Goal: Navigation & Orientation: Find specific page/section

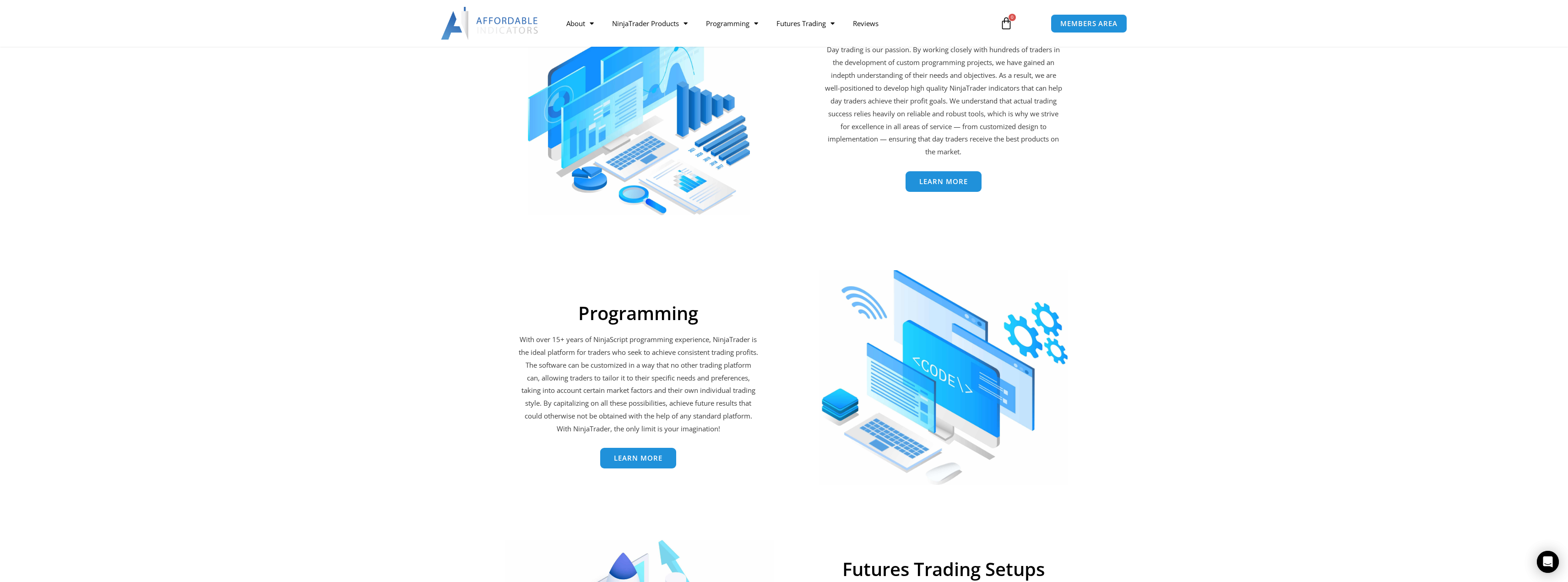
scroll to position [1450, 0]
click at [678, 24] on link "NinjaTrader Products" at bounding box center [650, 23] width 94 height 21
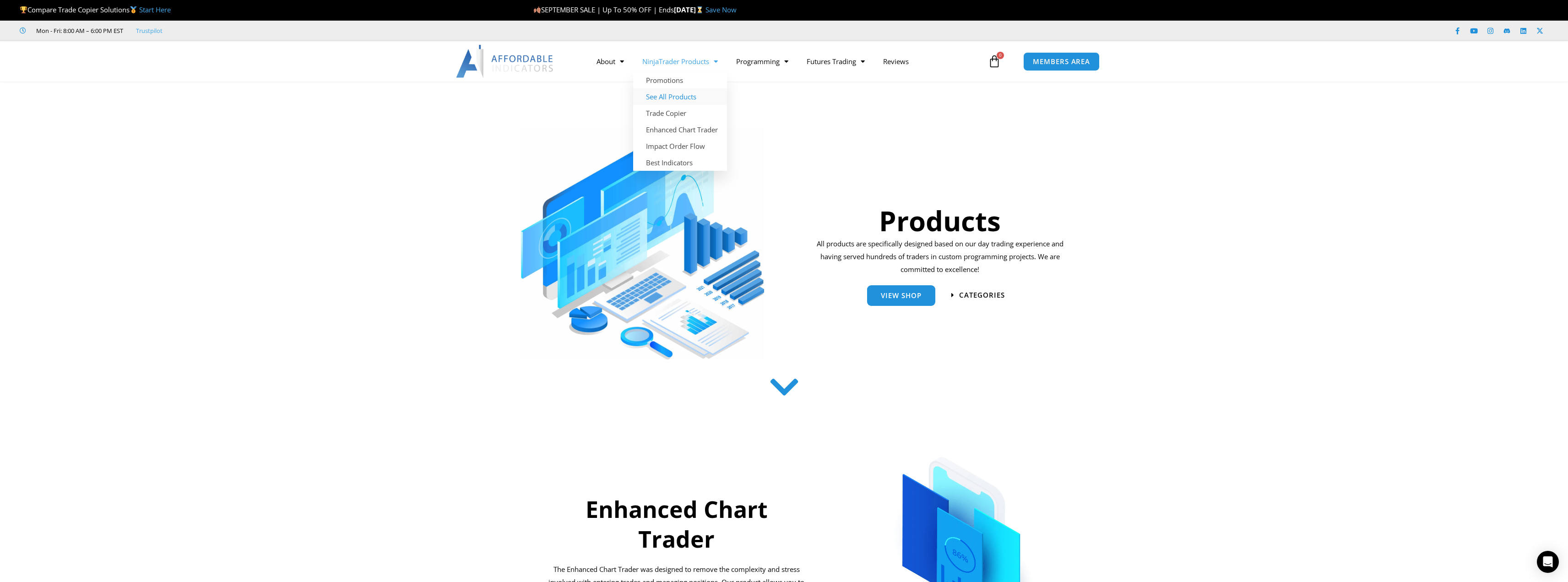
click at [693, 95] on link "See All Products" at bounding box center [680, 97] width 94 height 17
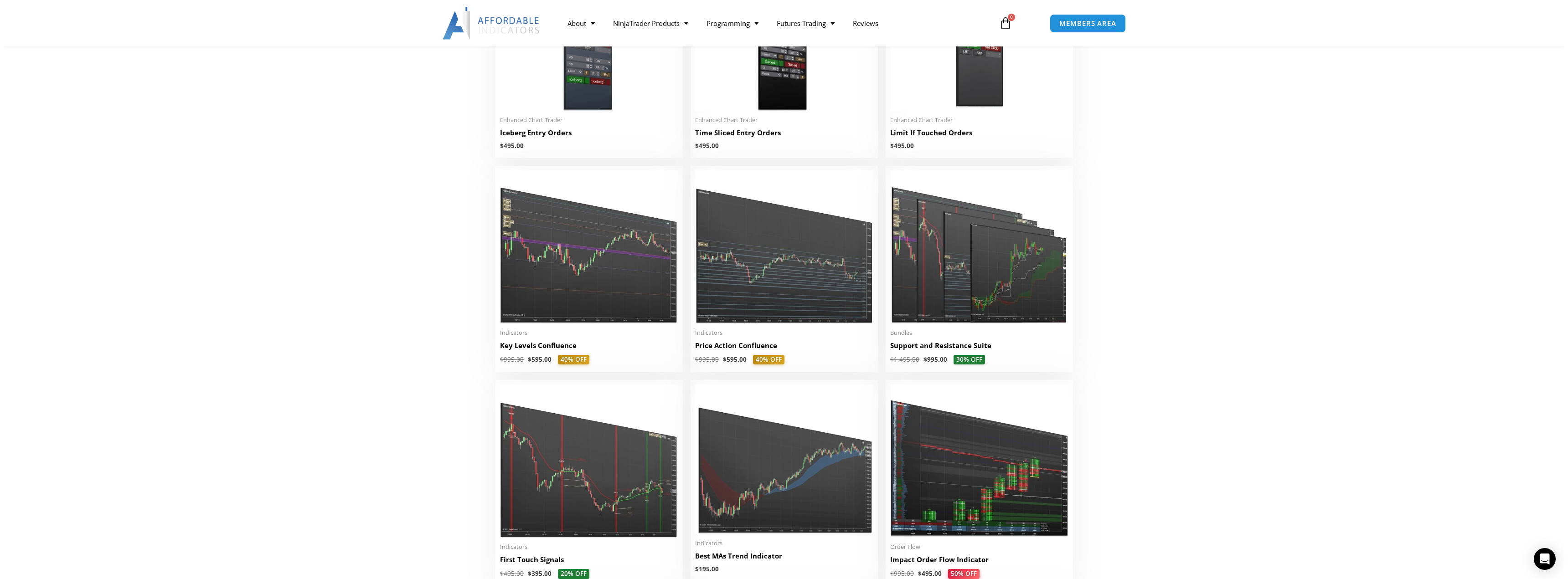
scroll to position [1139, 0]
